Goal: Task Accomplishment & Management: Use online tool/utility

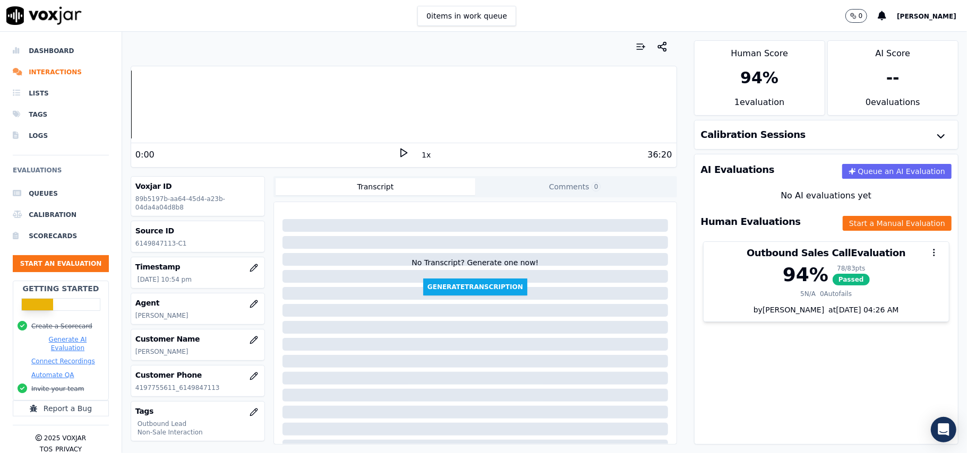
scroll to position [71, 0]
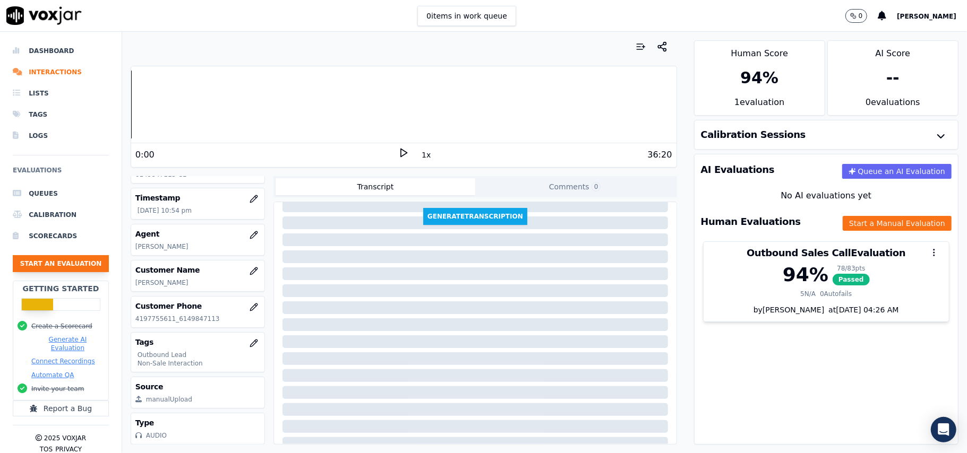
click at [64, 265] on button "Start an Evaluation" at bounding box center [61, 263] width 96 height 17
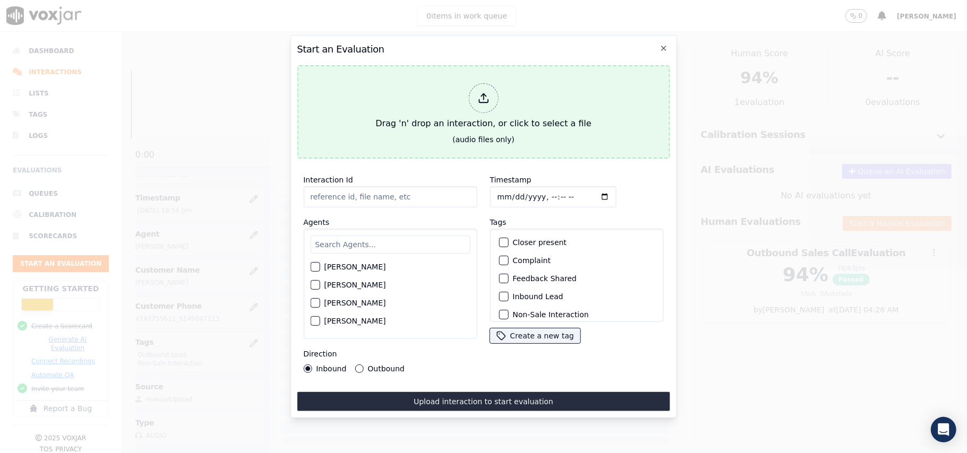
click at [469, 79] on div "Drag 'n' drop an interaction, or click to select a file" at bounding box center [483, 106] width 224 height 55
click at [474, 92] on div at bounding box center [483, 98] width 30 height 30
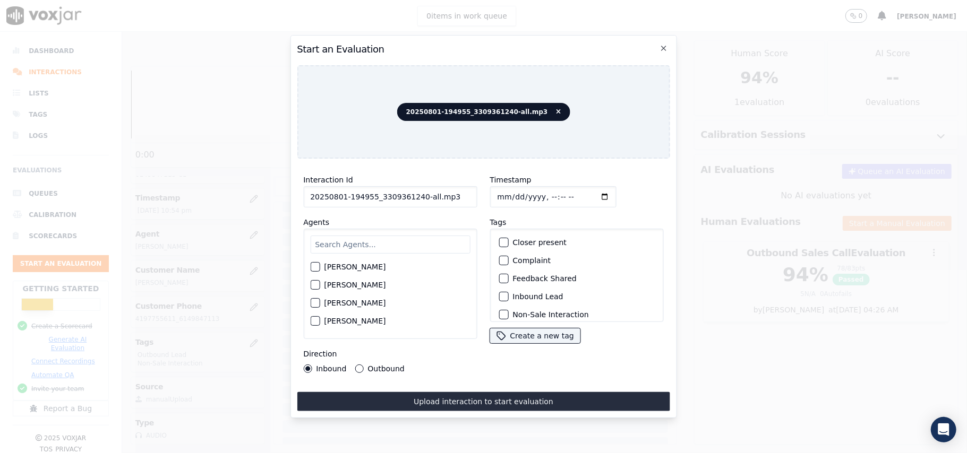
drag, startPoint x: 453, startPoint y: 190, endPoint x: 417, endPoint y: 190, distance: 36.1
click at [417, 190] on input "20250801-194955_3309361240-all.mp3" at bounding box center [390, 196] width 174 height 21
type input "20250801-194955_3309361240-C1"
click at [507, 189] on input "Timestamp" at bounding box center [553, 196] width 126 height 21
type input "[DATE]T23:50"
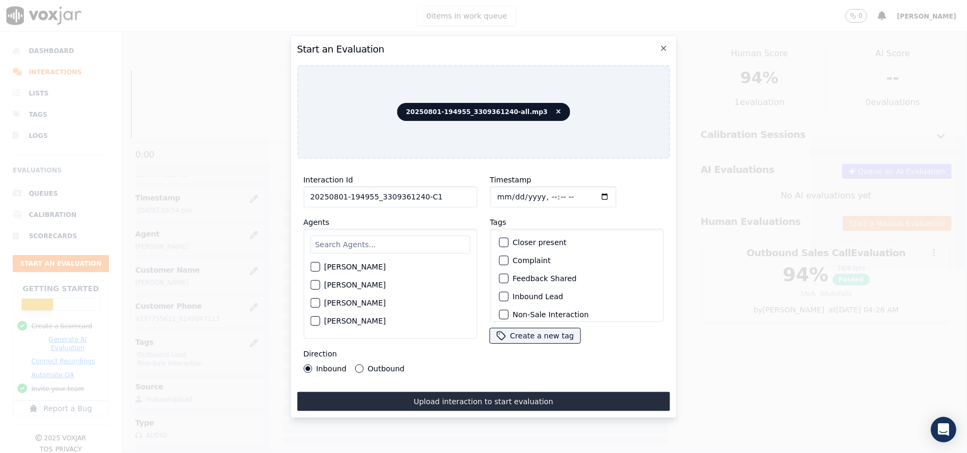
click at [388, 244] on input "text" at bounding box center [390, 245] width 160 height 18
type input "A"
type input "[PERSON_NAME]"
click at [319, 265] on button "[PERSON_NAME]" at bounding box center [315, 270] width 10 height 10
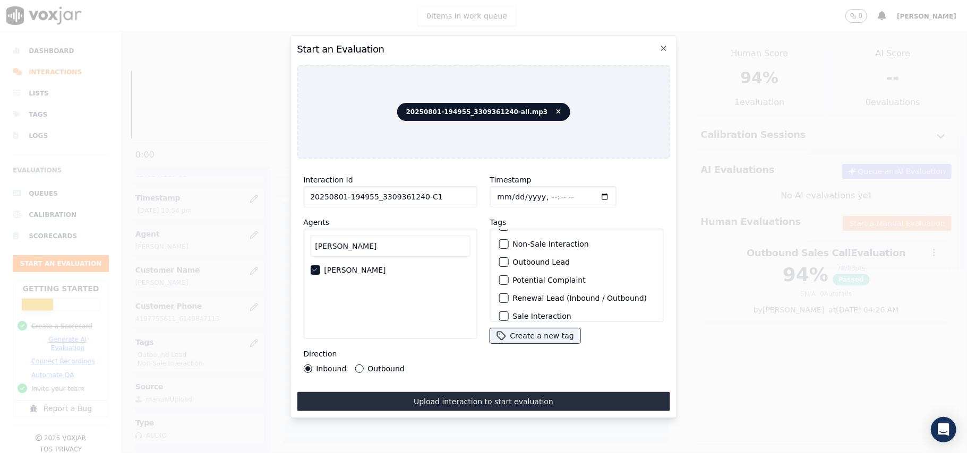
click at [499, 259] on div "button" at bounding box center [502, 262] width 7 height 7
click at [500, 245] on button "Non-Sale Interaction" at bounding box center [504, 244] width 10 height 10
click at [361, 365] on button "Outbound" at bounding box center [359, 369] width 8 height 8
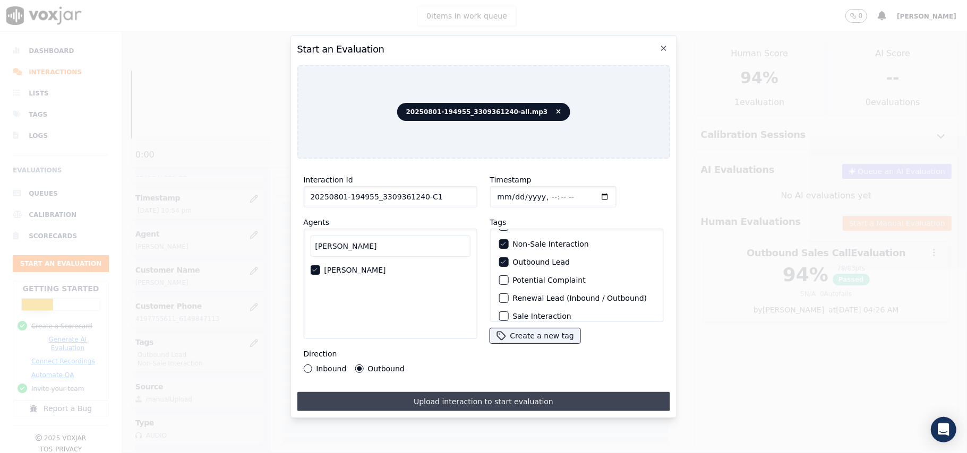
click at [444, 392] on button "Upload interaction to start evaluation" at bounding box center [483, 401] width 373 height 19
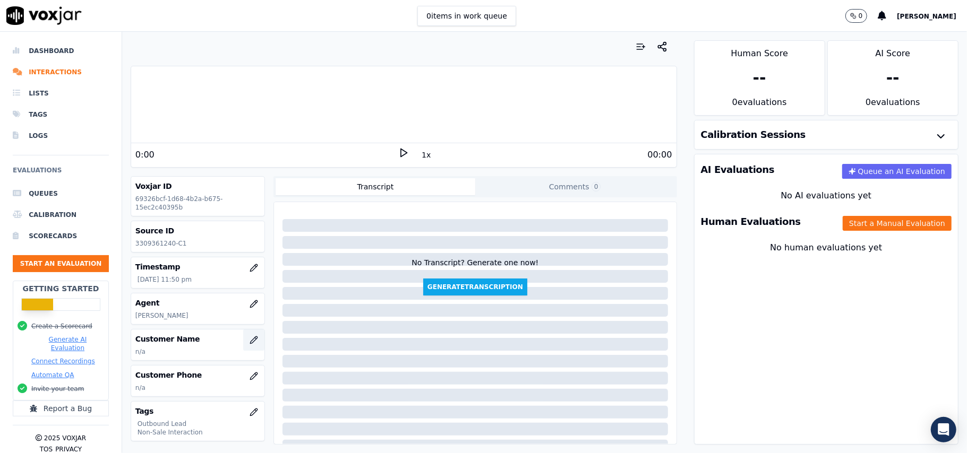
click at [250, 342] on icon "button" at bounding box center [254, 340] width 8 height 8
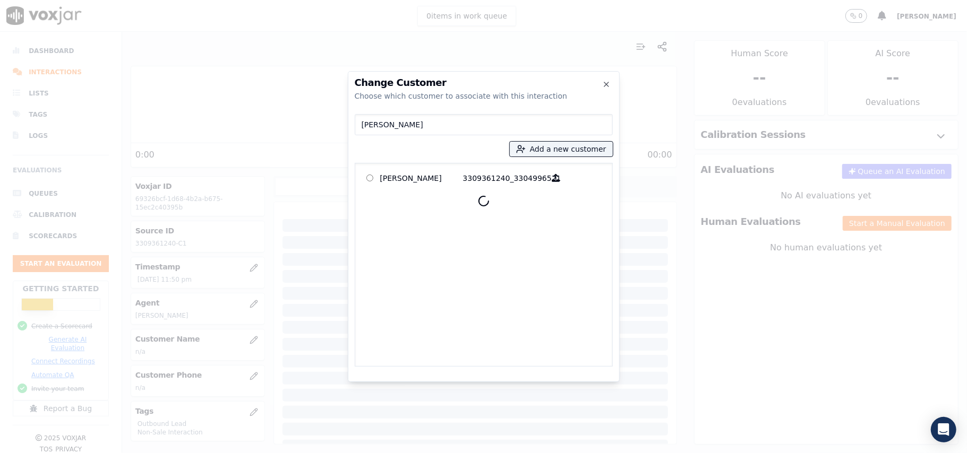
click at [363, 126] on input "[PERSON_NAME]" at bounding box center [484, 124] width 258 height 21
type input "[PERSON_NAME]"
click at [406, 174] on p "[PERSON_NAME]" at bounding box center [421, 178] width 83 height 16
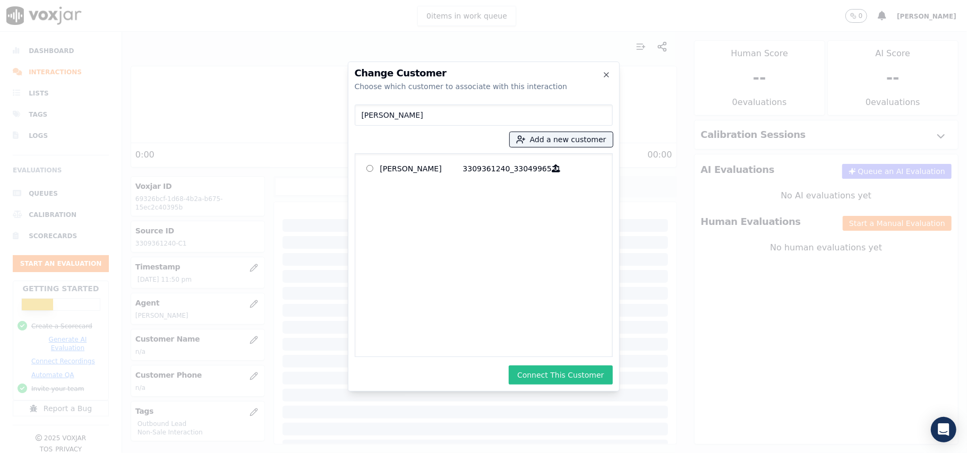
click at [561, 372] on button "Connect This Customer" at bounding box center [561, 375] width 104 height 19
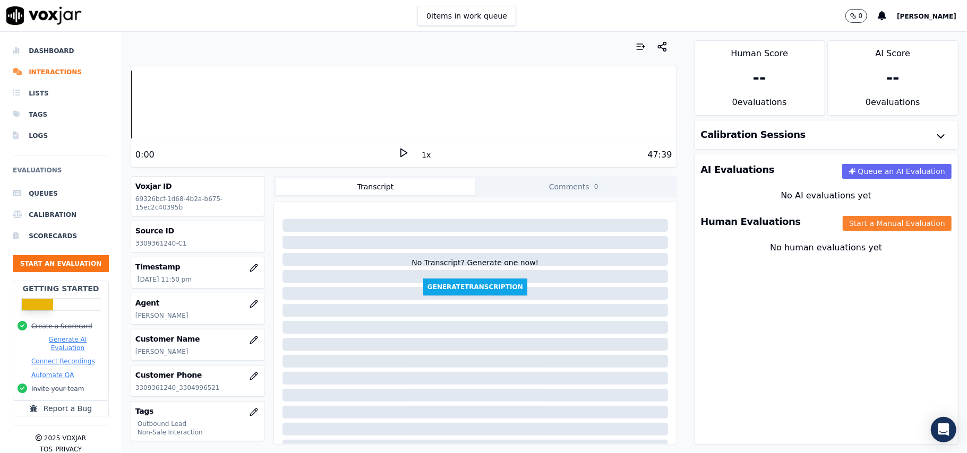
click at [859, 222] on button "Start a Manual Evaluation" at bounding box center [897, 223] width 109 height 15
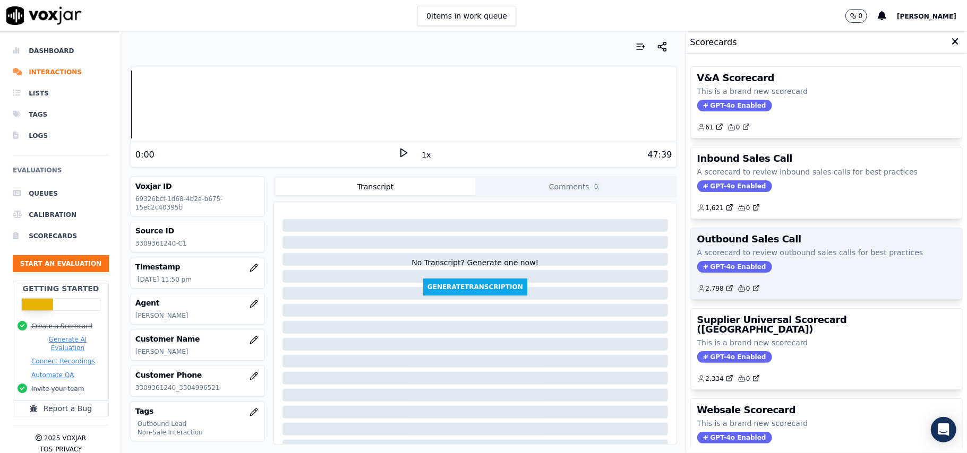
click at [721, 273] on span "GPT-4o Enabled" at bounding box center [734, 267] width 75 height 12
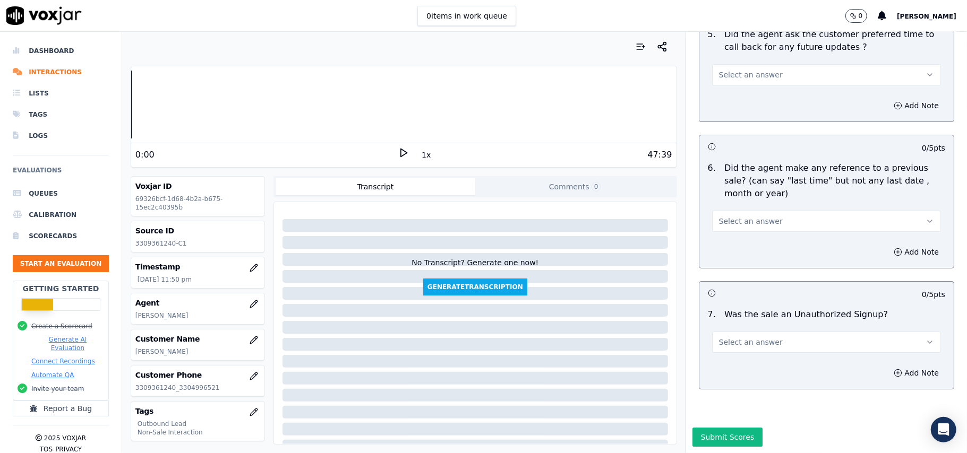
scroll to position [1345, 0]
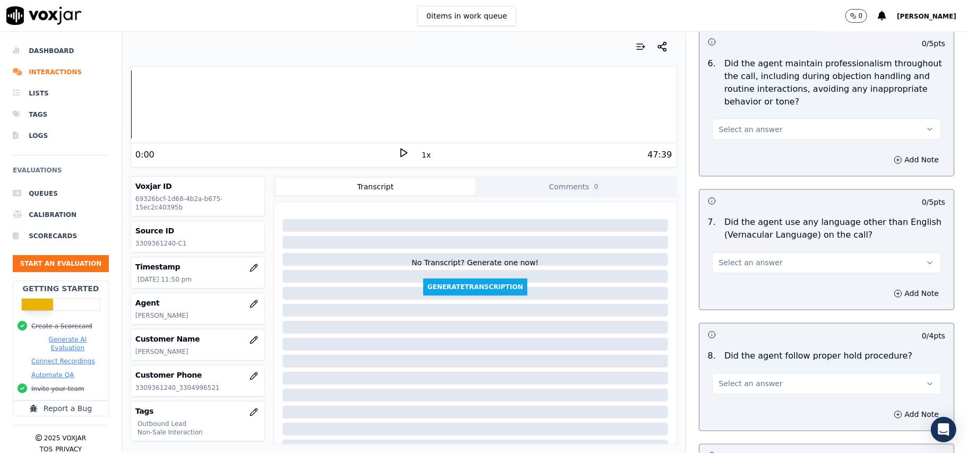
click at [754, 258] on span "Select an answer" at bounding box center [751, 263] width 64 height 11
click at [733, 279] on div "Yes" at bounding box center [803, 278] width 205 height 17
click at [887, 287] on button "Add Note" at bounding box center [916, 294] width 58 height 15
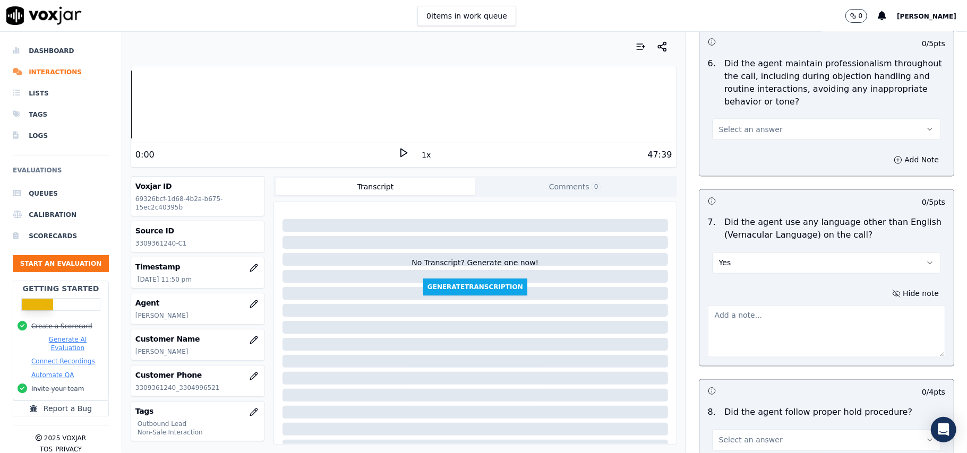
click at [735, 306] on textarea at bounding box center [826, 332] width 237 height 52
paste textarea "At the end of the call, the agent was found using vernacular."
click at [708, 311] on textarea "At the end of the call, the agent was found using vernacular." at bounding box center [826, 332] width 237 height 52
drag, startPoint x: 478, startPoint y: 170, endPoint x: 485, endPoint y: 175, distance: 7.7
click at [478, 170] on div "Your browser does not support the audio element. 0:00 1x 47:39 Voxjar ID 69326b…" at bounding box center [403, 243] width 563 height 422
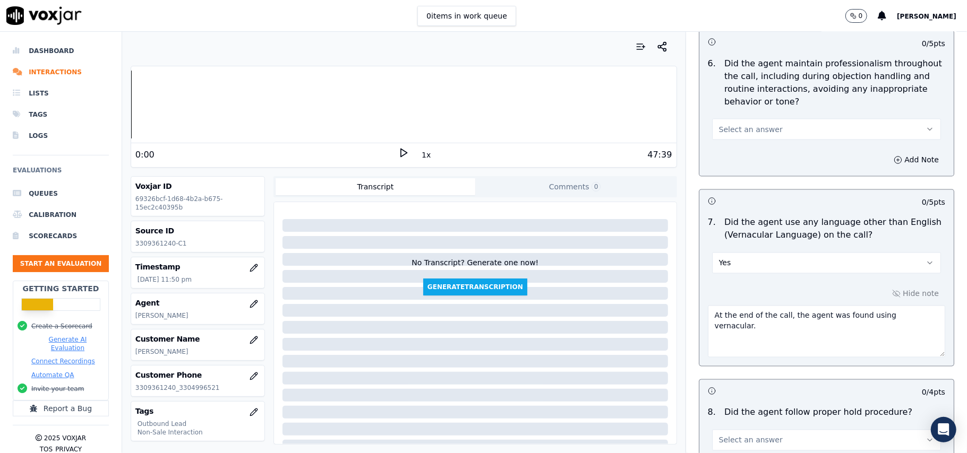
click at [708, 308] on textarea "At the end of the call, the agent was found using vernacular." at bounding box center [826, 332] width 237 height 52
paste textarea "Call ID: 194955"
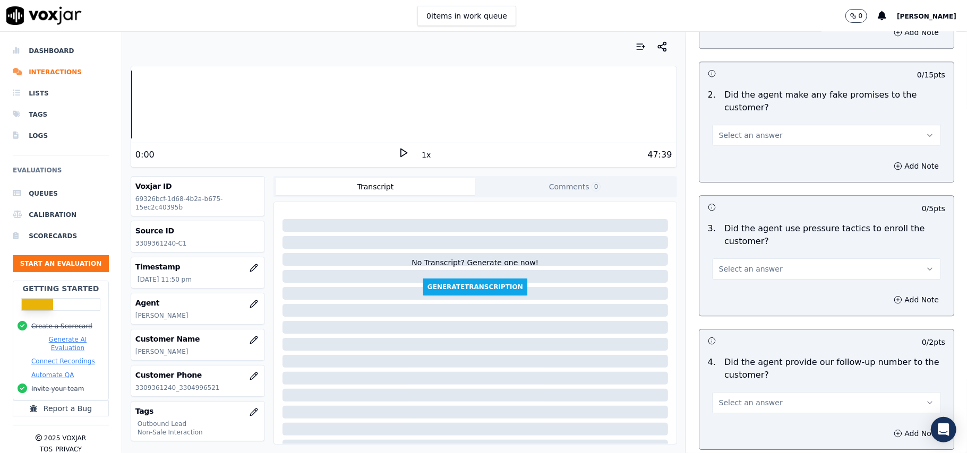
scroll to position [2705, 0]
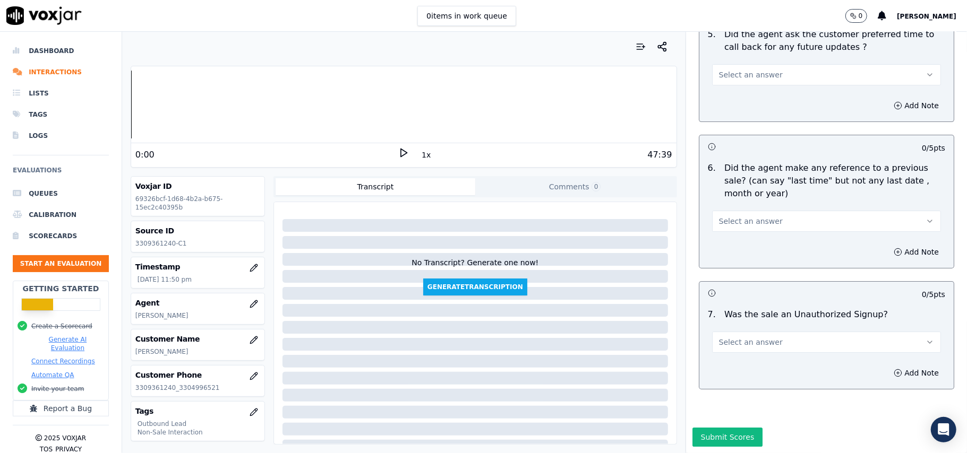
type textarea "Call ID: 194955 At the end of the call, the agent was found using vernacular."
click at [724, 337] on span "Select an answer" at bounding box center [751, 342] width 64 height 11
click at [718, 368] on div "N/A" at bounding box center [803, 368] width 205 height 17
click at [764, 211] on button "Select an answer" at bounding box center [826, 221] width 229 height 21
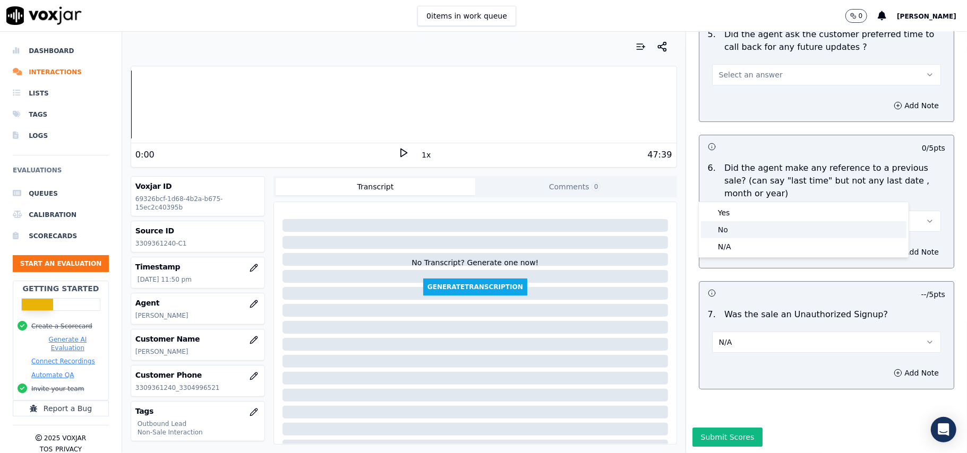
click at [728, 224] on div "No" at bounding box center [803, 229] width 205 height 17
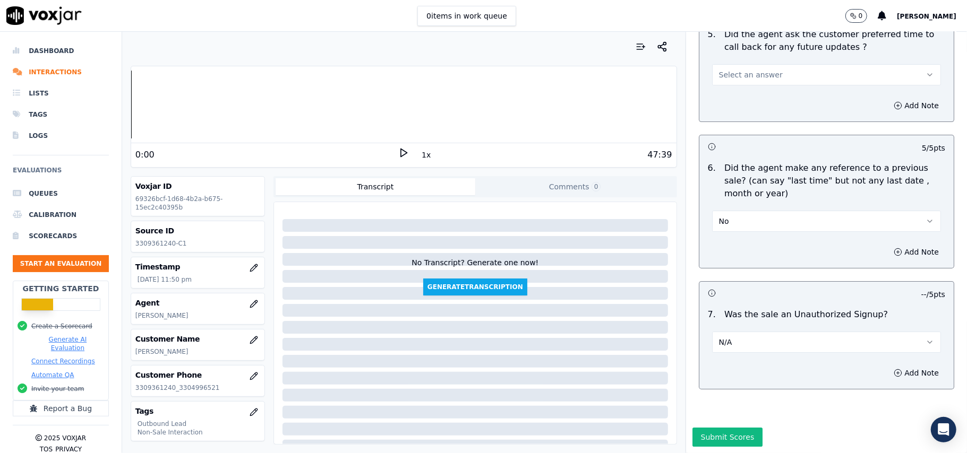
scroll to position [2492, 0]
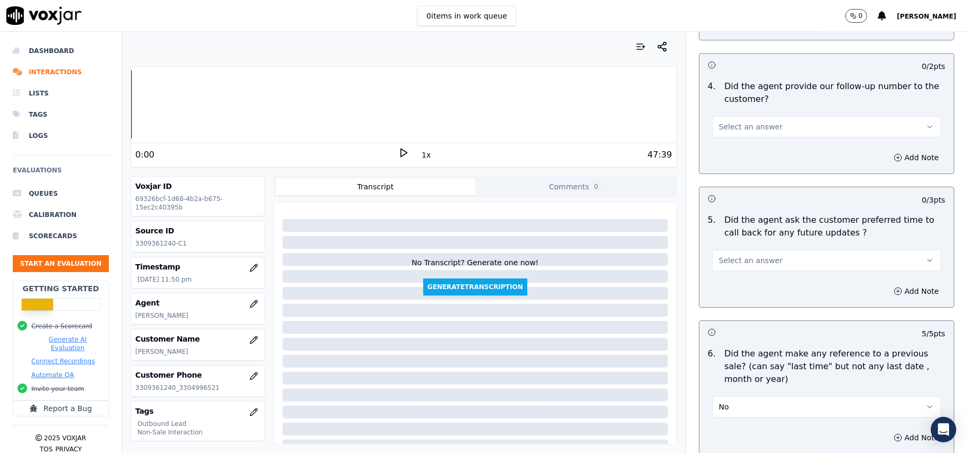
click at [741, 398] on button "No" at bounding box center [826, 407] width 229 height 21
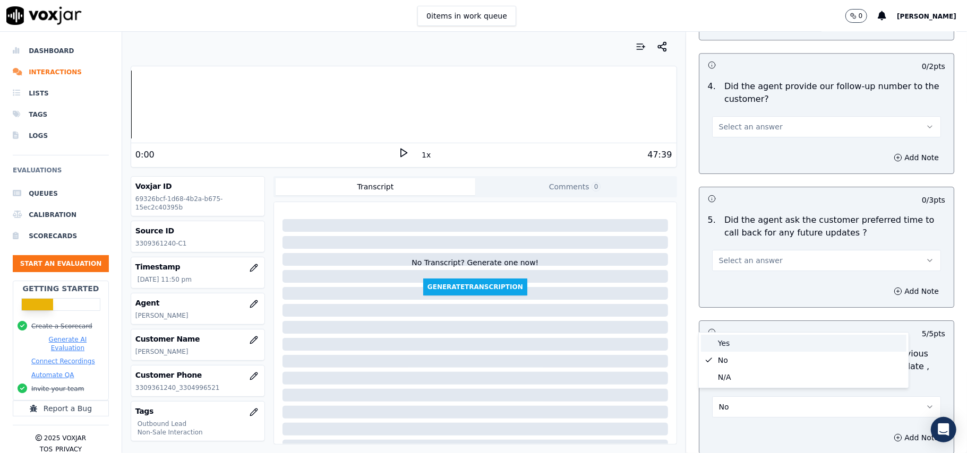
click at [747, 340] on div "Yes" at bounding box center [803, 343] width 205 height 17
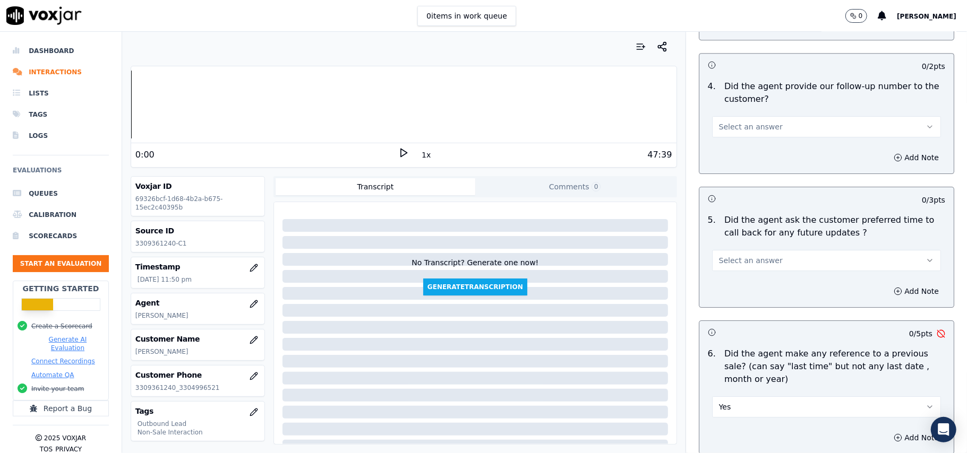
click at [750, 255] on span "Select an answer" at bounding box center [751, 260] width 64 height 11
click at [718, 398] on button "Yes" at bounding box center [826, 407] width 229 height 21
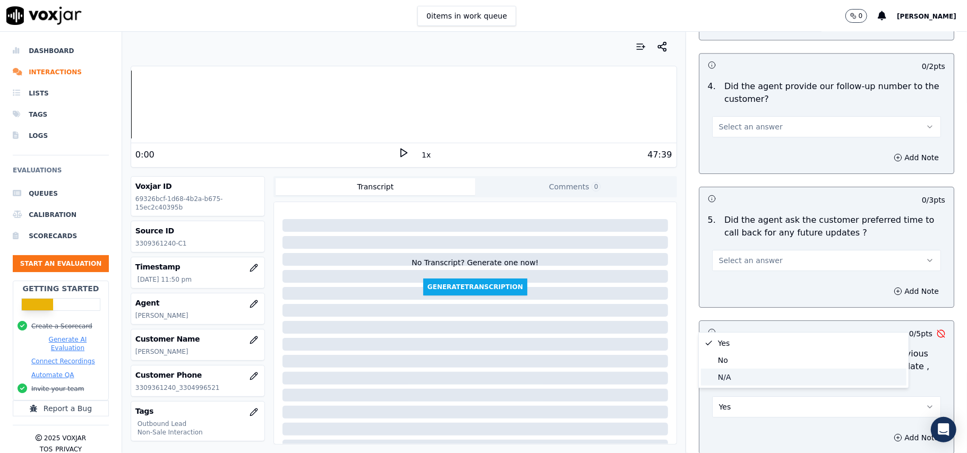
click at [733, 362] on div "No" at bounding box center [803, 360] width 205 height 17
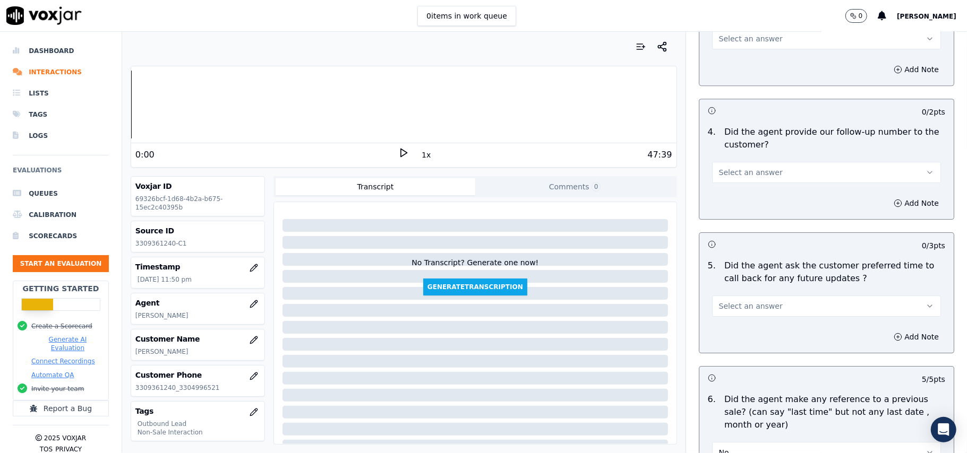
scroll to position [2422, 0]
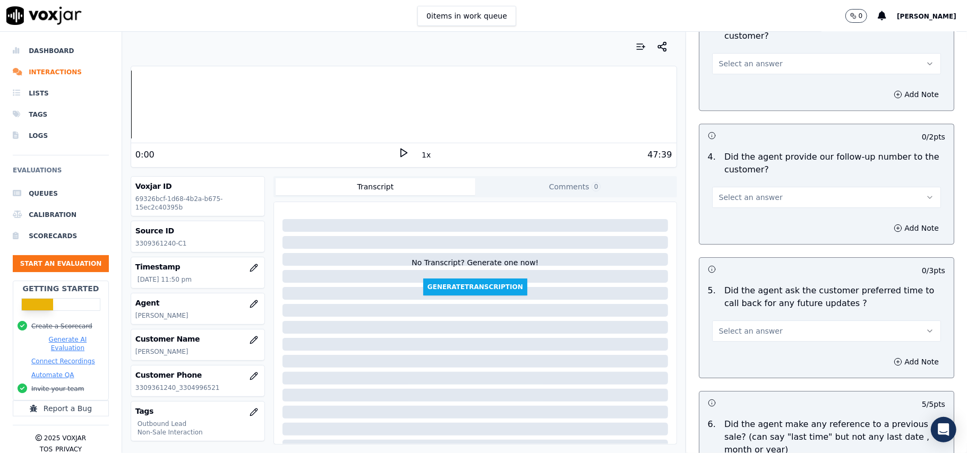
click at [759, 326] on span "Select an answer" at bounding box center [751, 331] width 64 height 11
click at [740, 366] on div "No" at bounding box center [803, 366] width 205 height 17
click at [748, 193] on span "Select an answer" at bounding box center [751, 197] width 64 height 11
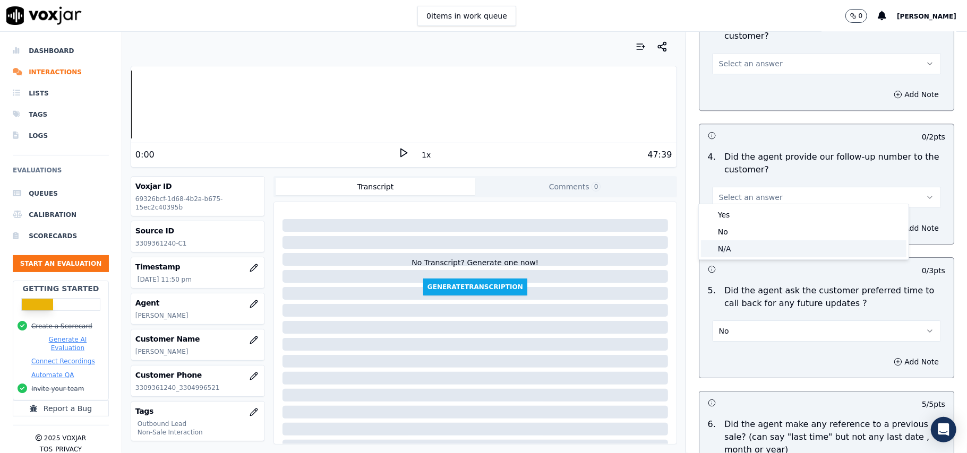
click at [734, 250] on div "N/A" at bounding box center [803, 249] width 205 height 17
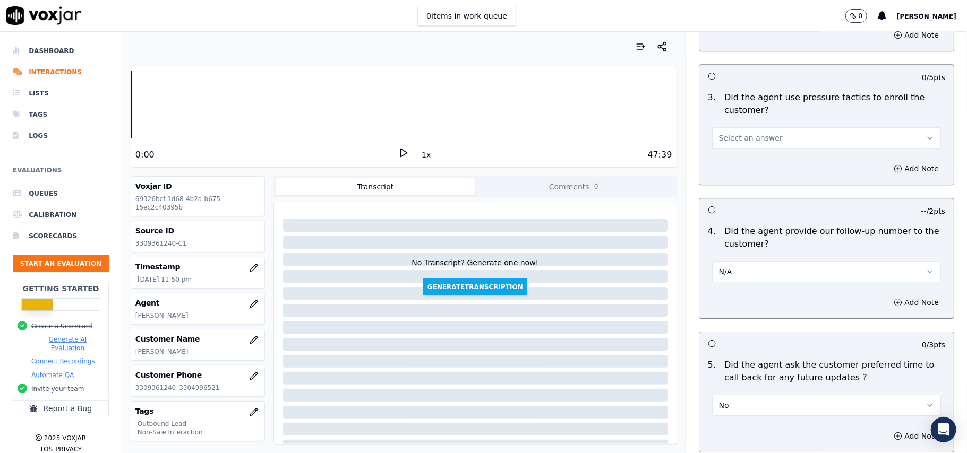
scroll to position [2280, 0]
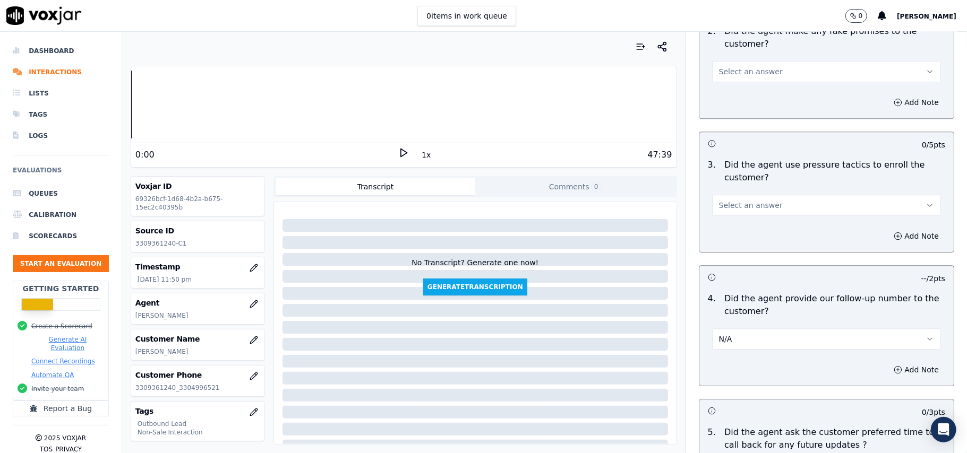
click at [742, 334] on button "N/A" at bounding box center [826, 339] width 229 height 21
click at [718, 374] on div "No" at bounding box center [803, 373] width 205 height 17
click at [723, 203] on span "Select an answer" at bounding box center [751, 205] width 64 height 11
click at [727, 234] on div "No" at bounding box center [803, 239] width 205 height 17
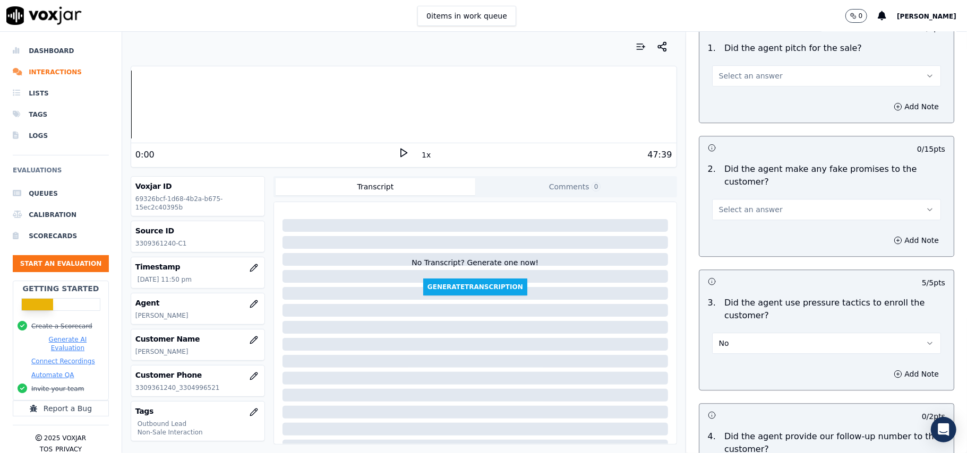
scroll to position [2139, 0]
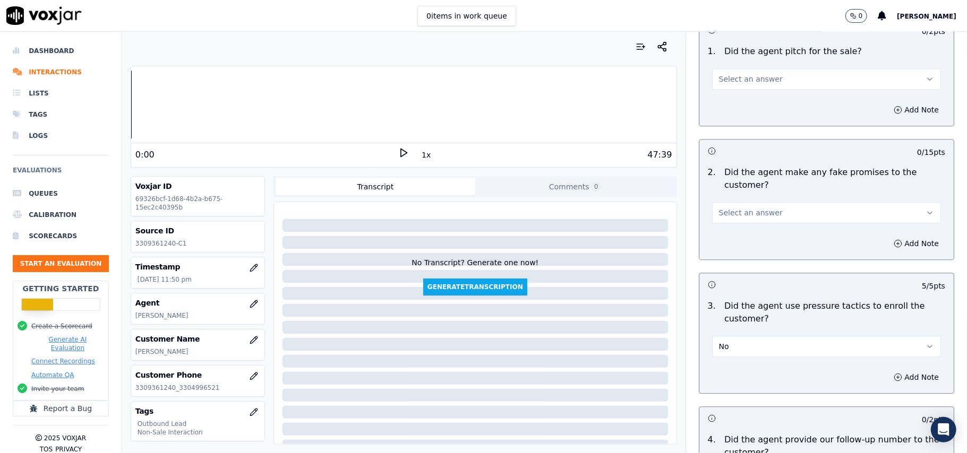
click at [751, 209] on span "Select an answer" at bounding box center [751, 213] width 64 height 11
click at [743, 241] on div "No" at bounding box center [803, 246] width 205 height 17
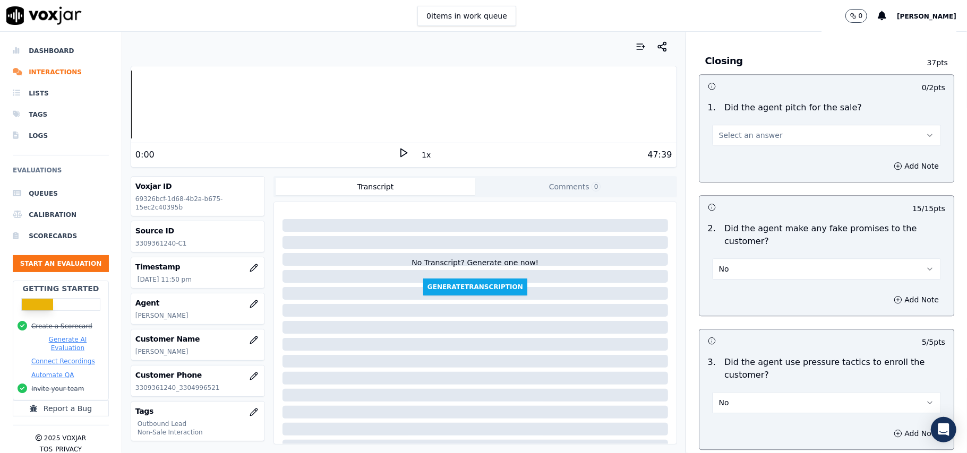
scroll to position [1997, 0]
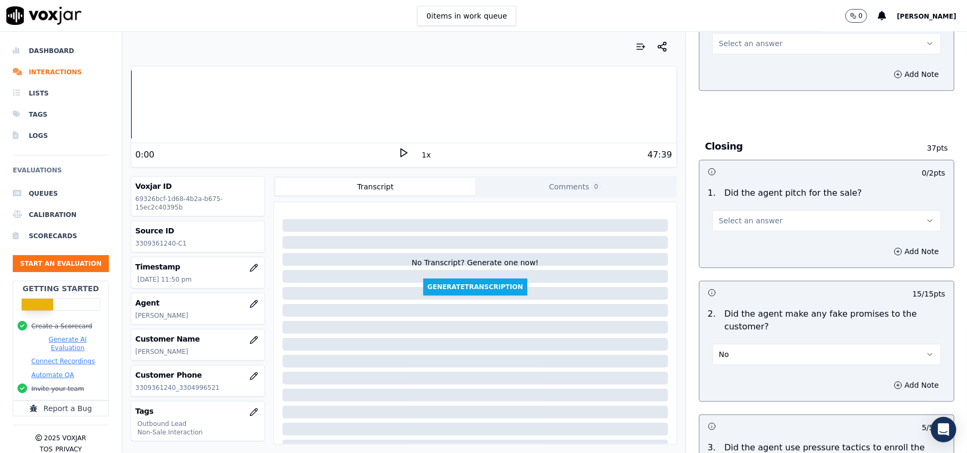
click at [761, 216] on button "Select an answer" at bounding box center [826, 220] width 229 height 21
click at [753, 234] on div "Yes" at bounding box center [803, 237] width 205 height 17
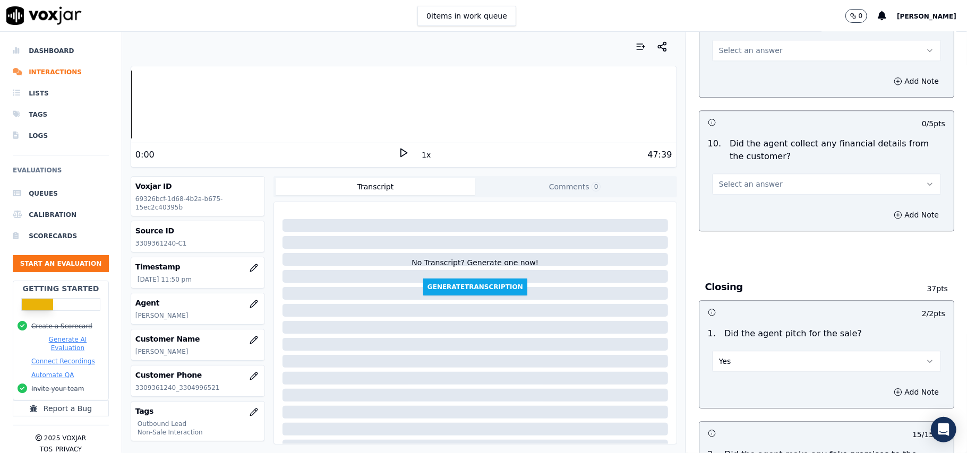
scroll to position [1855, 0]
click at [766, 175] on button "Select an answer" at bounding box center [826, 185] width 229 height 21
click at [752, 202] on div "Yes" at bounding box center [803, 201] width 205 height 17
click at [772, 185] on button "Yes" at bounding box center [826, 185] width 229 height 21
click at [747, 221] on div "No" at bounding box center [803, 218] width 205 height 17
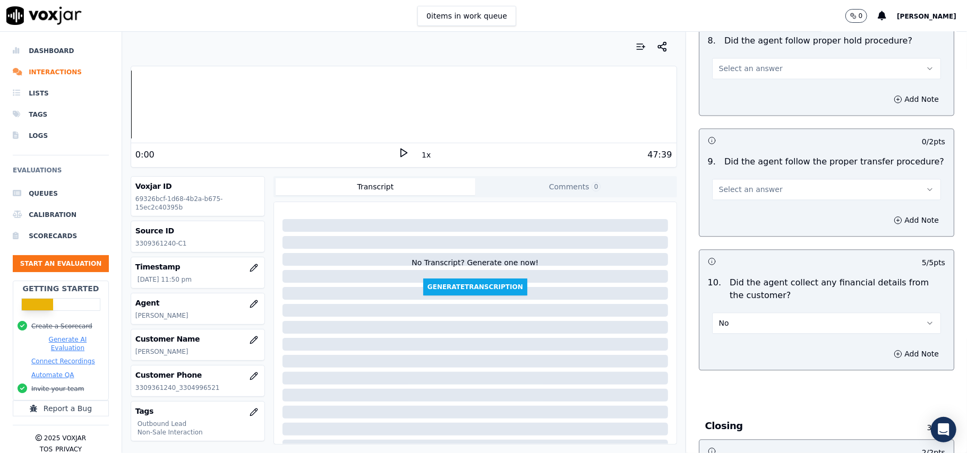
scroll to position [1643, 0]
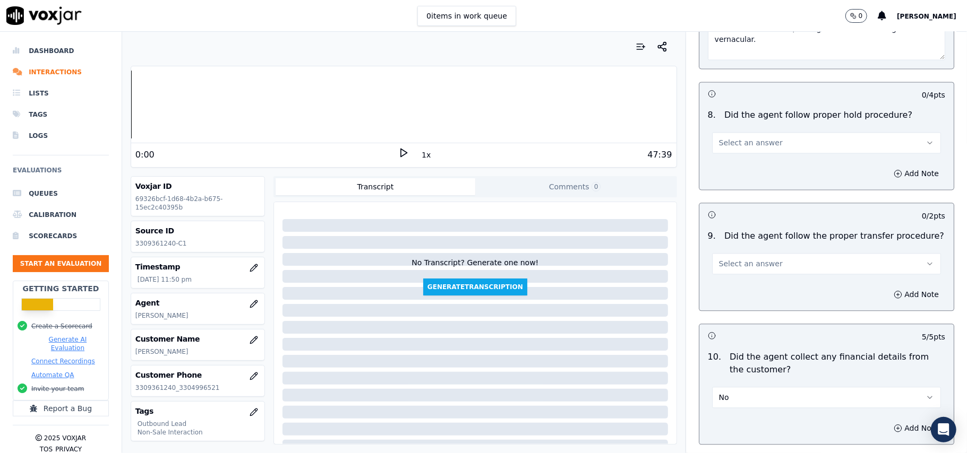
click at [752, 259] on span "Select an answer" at bounding box center [751, 264] width 64 height 11
click at [729, 313] on div "N/A" at bounding box center [803, 313] width 205 height 17
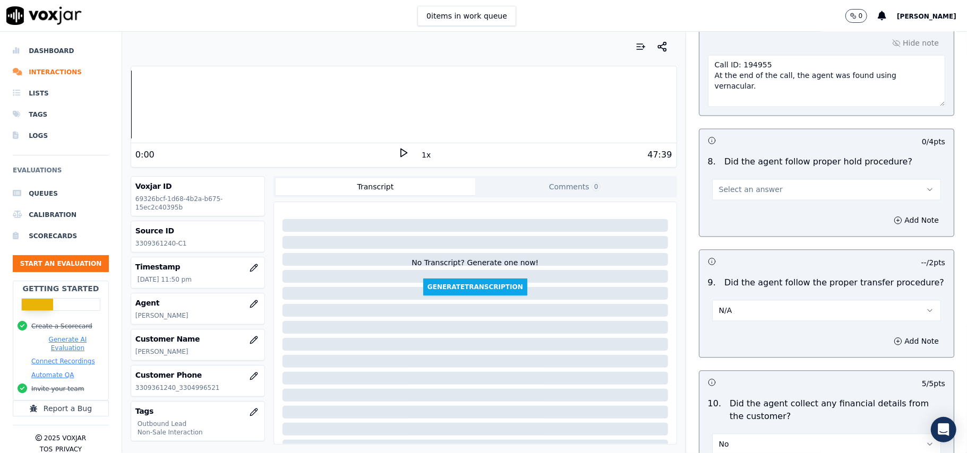
scroll to position [1572, 0]
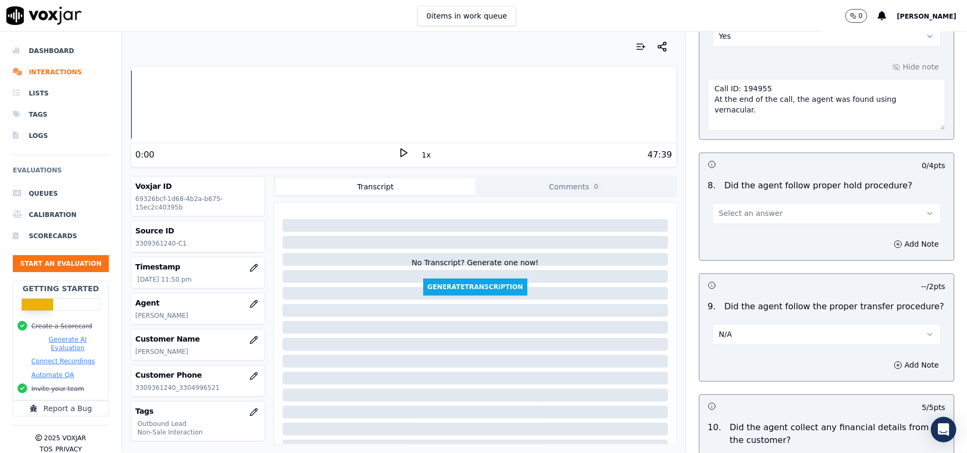
click at [773, 203] on button "Select an answer" at bounding box center [826, 213] width 229 height 21
click at [748, 224] on div "Yes" at bounding box center [803, 228] width 205 height 17
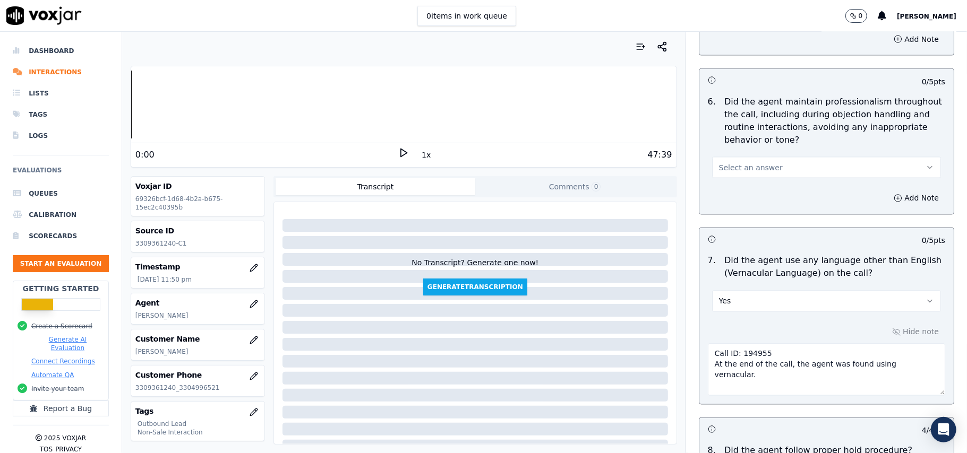
scroll to position [1218, 0]
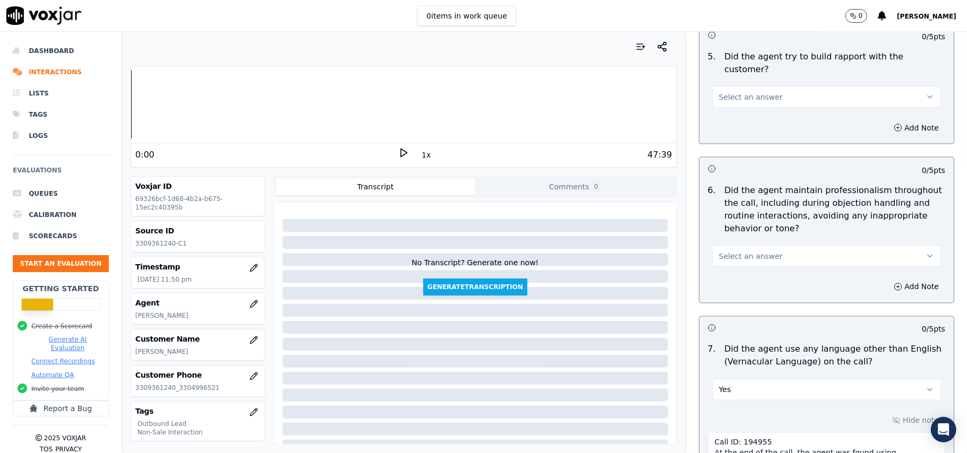
drag, startPoint x: 738, startPoint y: 234, endPoint x: 736, endPoint y: 256, distance: 22.4
click at [739, 244] on div "Select an answer" at bounding box center [826, 255] width 229 height 23
click at [744, 244] on div "Select an answer" at bounding box center [826, 255] width 229 height 23
click at [766, 246] on button "Select an answer" at bounding box center [826, 256] width 229 height 21
click at [749, 273] on div "Yes" at bounding box center [803, 270] width 205 height 17
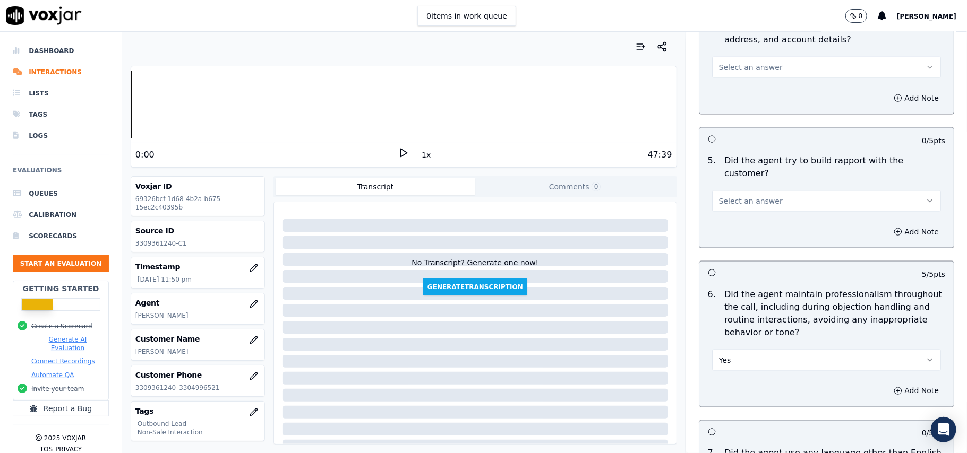
scroll to position [1006, 0]
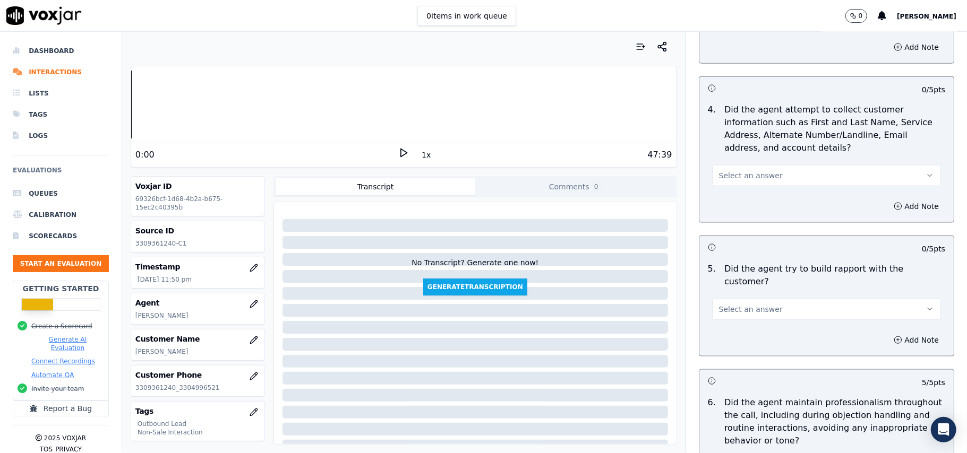
click at [741, 299] on button "Select an answer" at bounding box center [826, 309] width 229 height 21
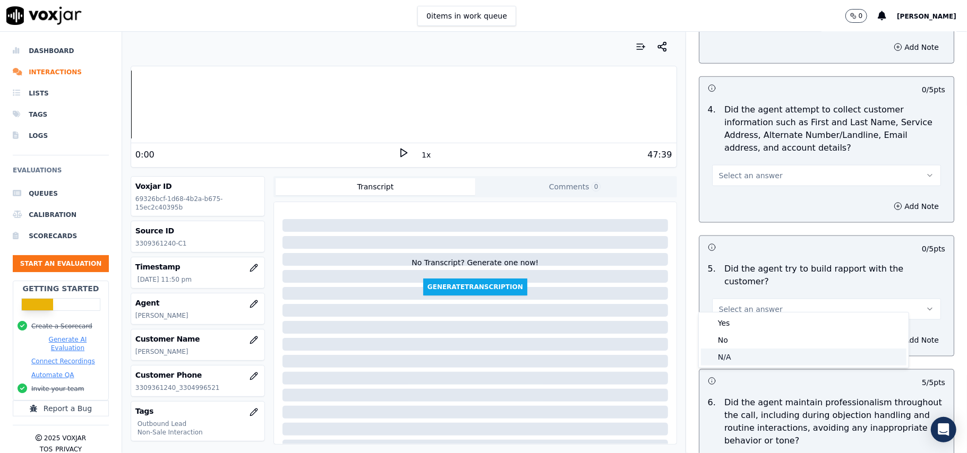
click at [727, 357] on div "N/A" at bounding box center [803, 357] width 205 height 17
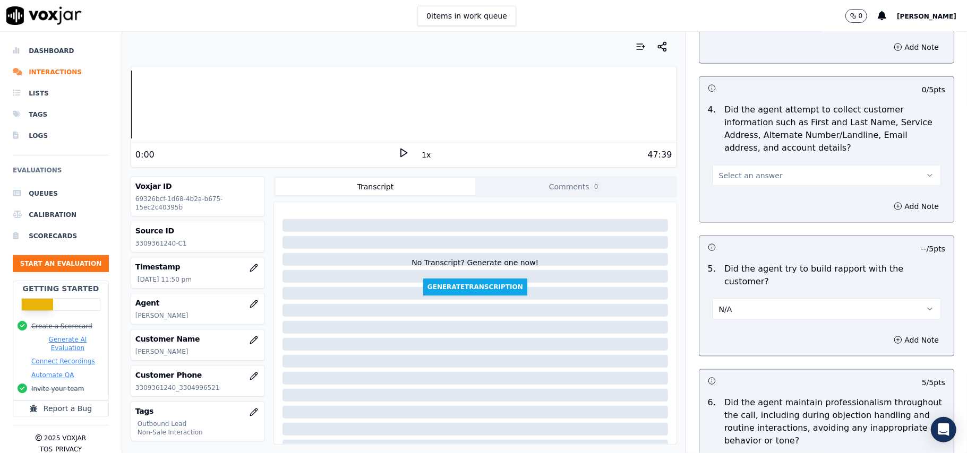
click at [774, 171] on button "Select an answer" at bounding box center [826, 175] width 229 height 21
click at [752, 236] on div "N/A" at bounding box center [803, 236] width 205 height 17
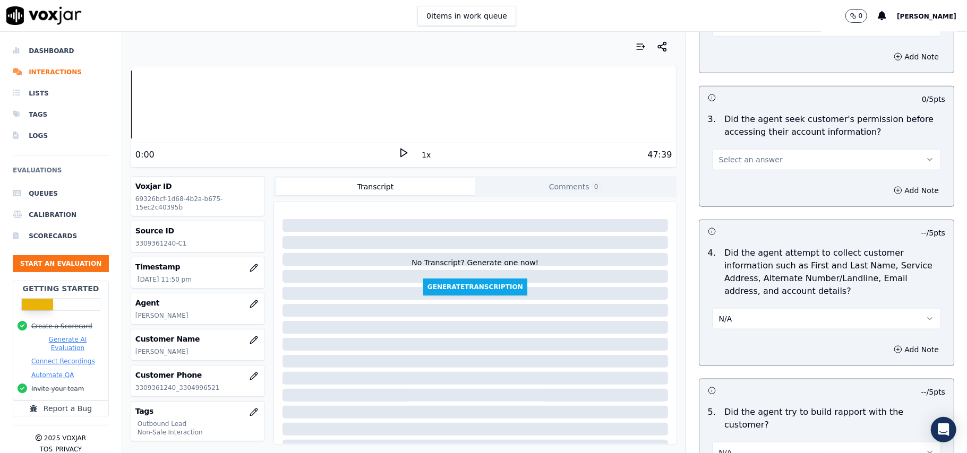
scroll to position [793, 0]
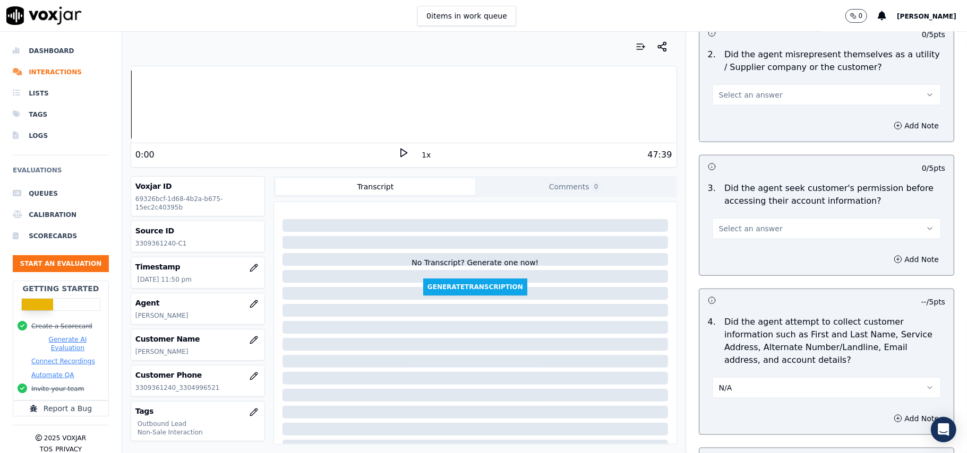
click at [760, 228] on button "Select an answer" at bounding box center [826, 228] width 229 height 21
click at [748, 256] on div "Yes" at bounding box center [803, 254] width 205 height 17
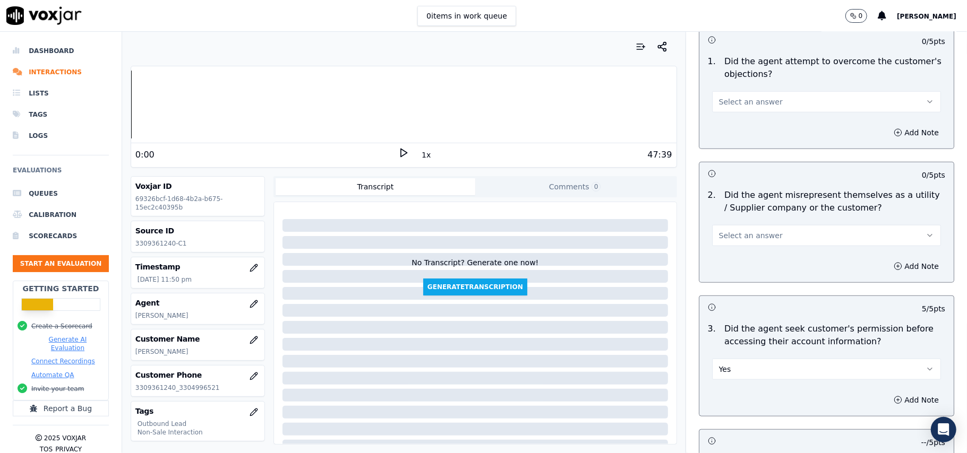
scroll to position [652, 0]
click at [773, 241] on button "Select an answer" at bounding box center [826, 236] width 229 height 21
click at [756, 290] on div "N/A" at bounding box center [803, 296] width 205 height 17
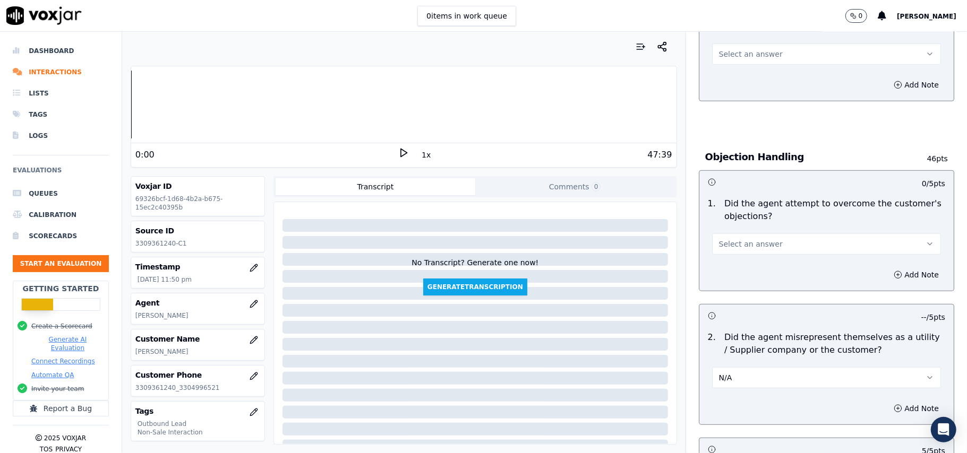
click at [769, 241] on button "Select an answer" at bounding box center [826, 244] width 229 height 21
click at [758, 296] on div "N/A" at bounding box center [803, 303] width 205 height 17
click at [759, 234] on div "N/A" at bounding box center [826, 242] width 229 height 23
click at [747, 242] on button "N/A" at bounding box center [826, 244] width 229 height 21
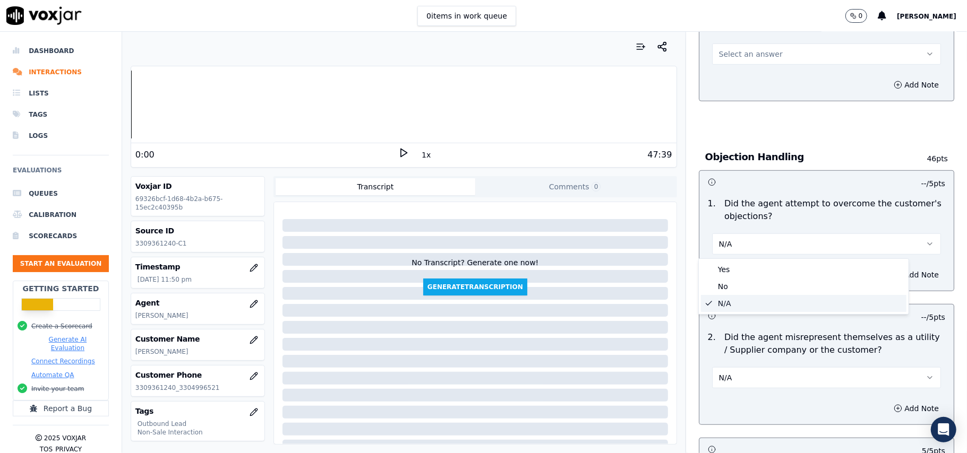
click at [737, 261] on div "Yes" at bounding box center [803, 269] width 205 height 17
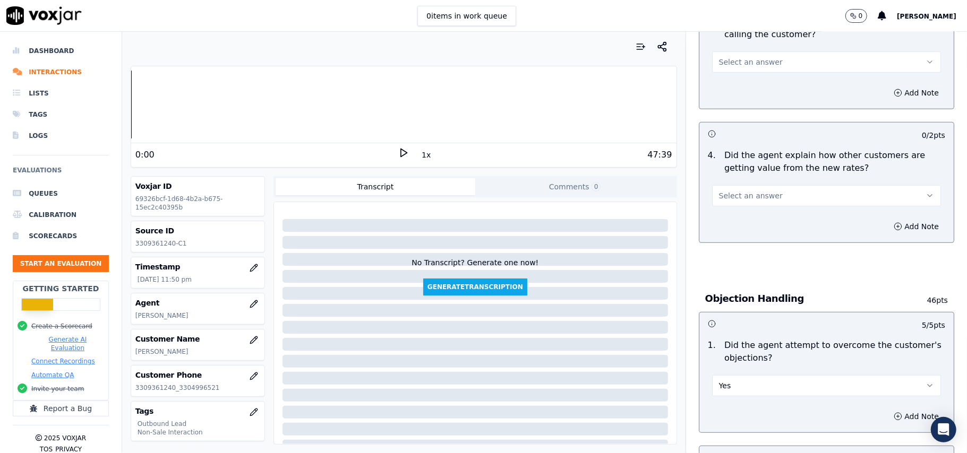
click at [774, 200] on button "Select an answer" at bounding box center [826, 195] width 229 height 21
click at [750, 224] on div "Yes" at bounding box center [803, 220] width 205 height 17
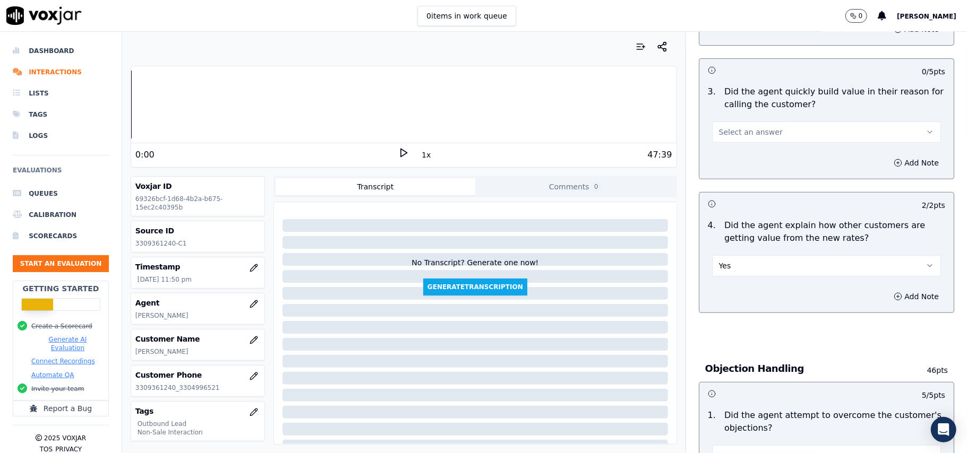
scroll to position [227, 0]
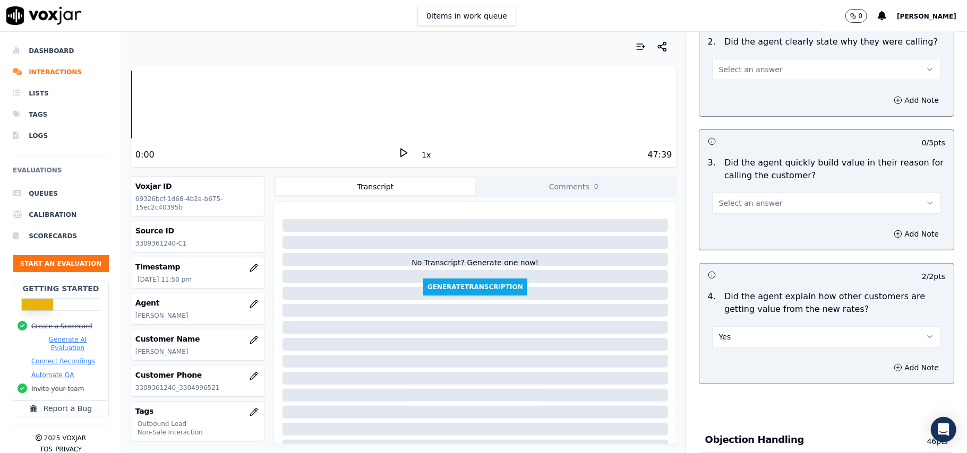
click at [753, 204] on span "Select an answer" at bounding box center [751, 203] width 64 height 11
click at [751, 226] on div "Yes" at bounding box center [803, 228] width 205 height 17
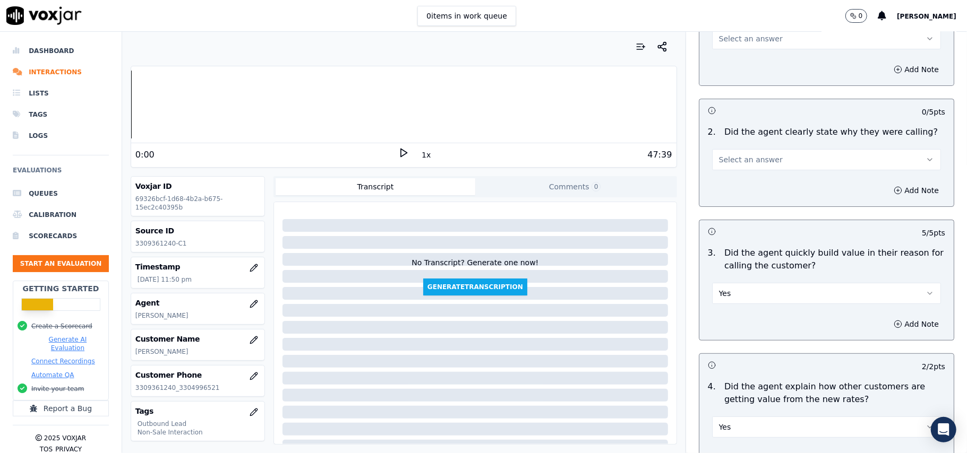
scroll to position [85, 0]
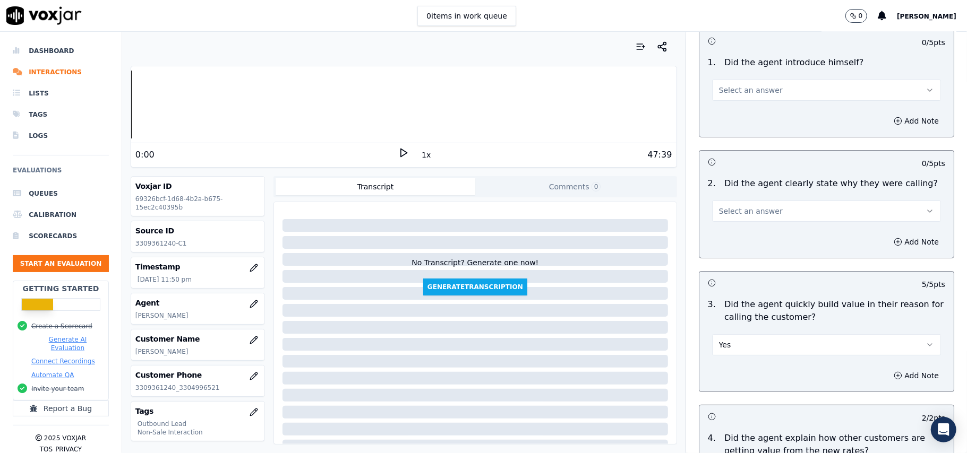
click at [770, 206] on button "Select an answer" at bounding box center [826, 211] width 229 height 21
click at [764, 233] on div "Yes" at bounding box center [803, 235] width 205 height 17
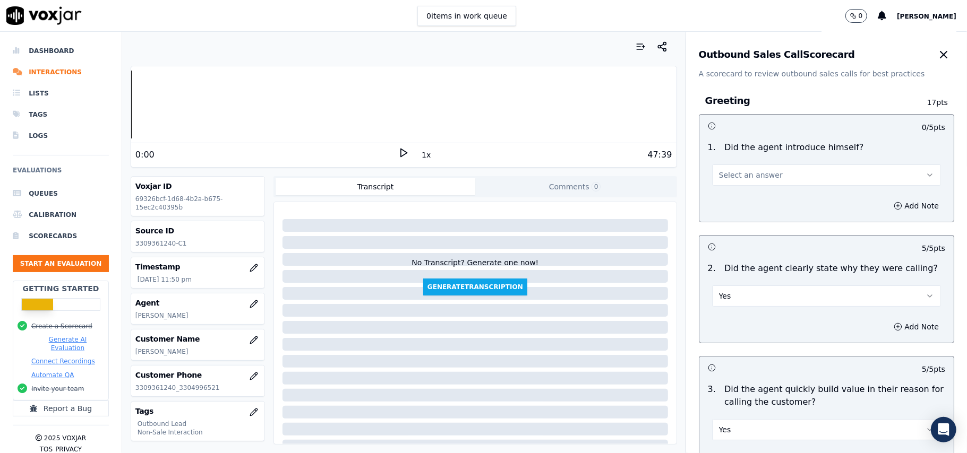
scroll to position [0, 0]
click at [773, 170] on button "Select an answer" at bounding box center [826, 175] width 229 height 21
click at [762, 199] on div "Yes" at bounding box center [803, 200] width 205 height 17
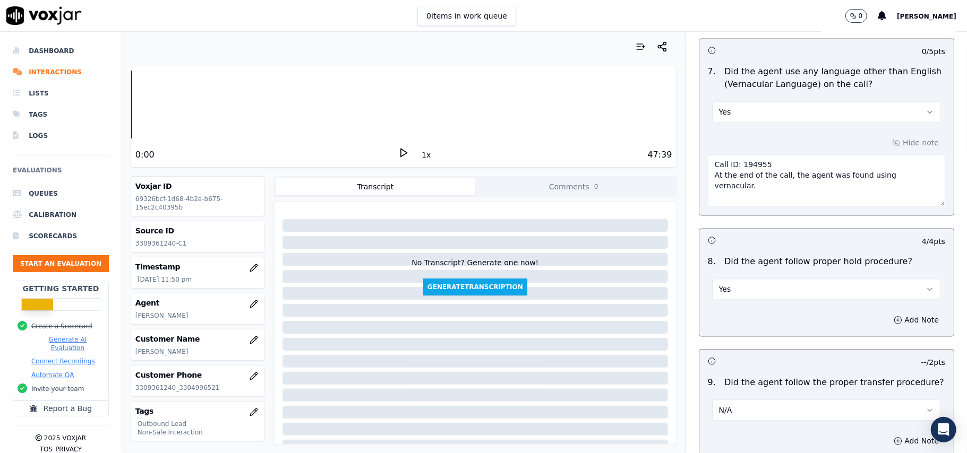
scroll to position [2705, 0]
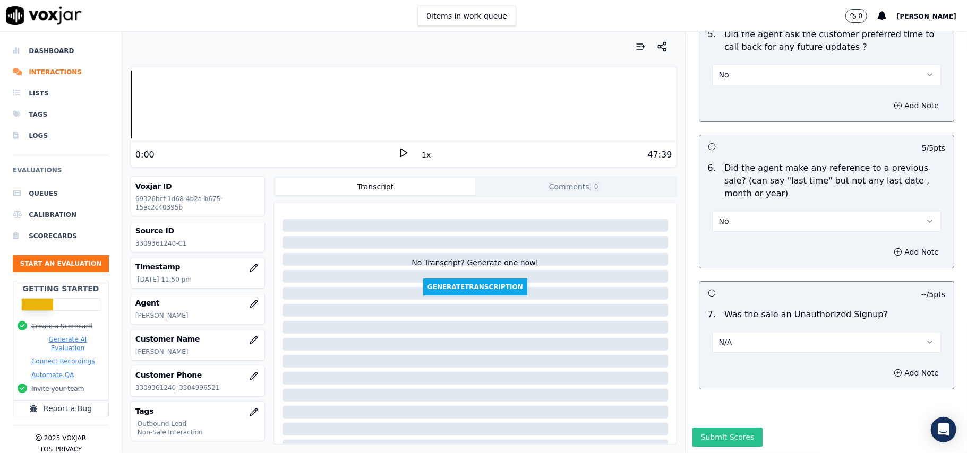
click at [701, 428] on button "Submit Scores" at bounding box center [727, 437] width 71 height 19
